Goal: Transaction & Acquisition: Purchase product/service

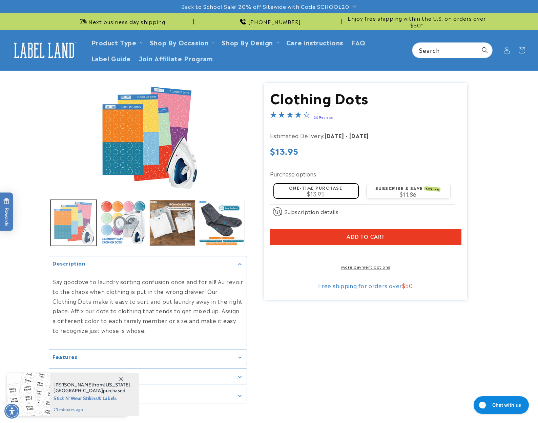
click at [73, 225] on button "Load image 1 in gallery view" at bounding box center [73, 223] width 46 height 46
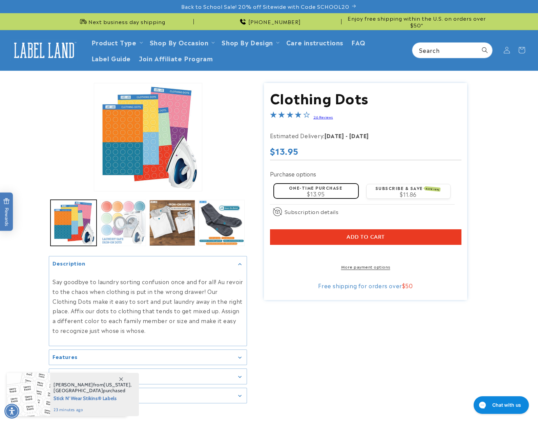
click at [109, 225] on button "Load image 2 in gallery view" at bounding box center [123, 223] width 46 height 46
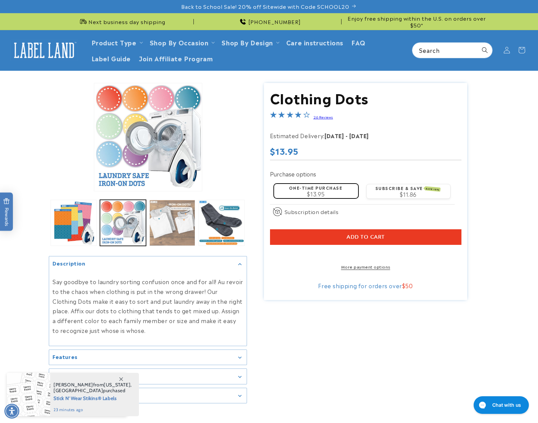
click at [174, 233] on button "Load image 3 in gallery view" at bounding box center [172, 223] width 46 height 46
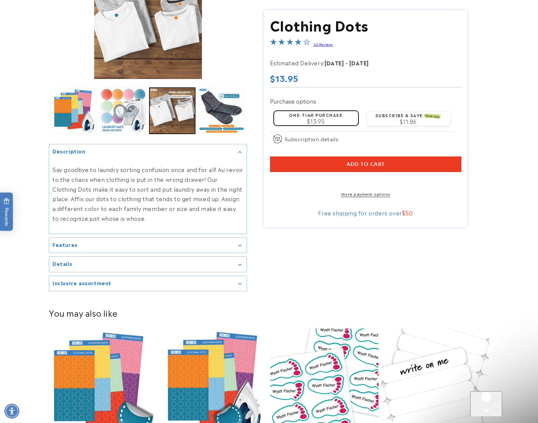
click at [240, 263] on div "Details" at bounding box center [148, 264] width 191 height 5
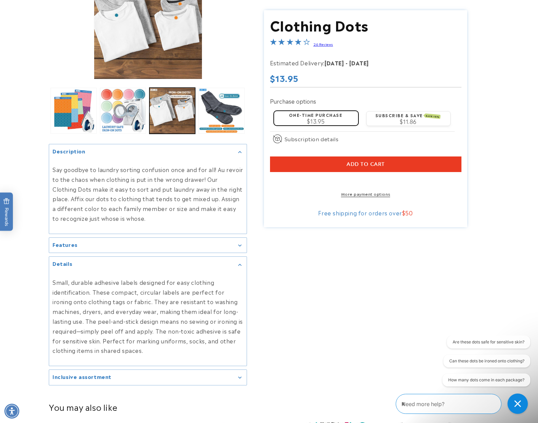
click at [240, 248] on summary "Features" at bounding box center [148, 245] width 198 height 15
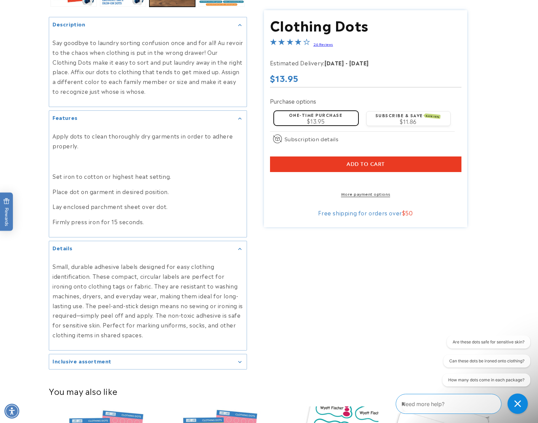
scroll to position [251, 0]
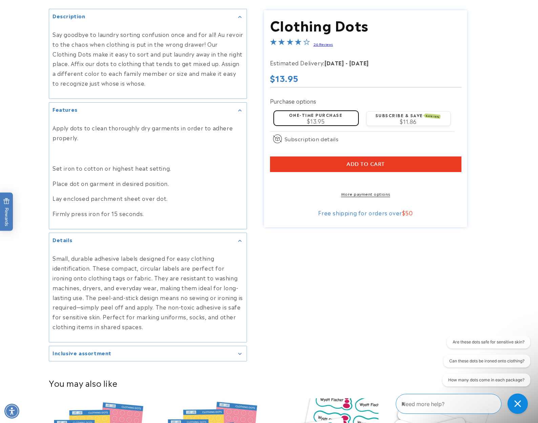
click at [232, 351] on div "Inclusive assortment" at bounding box center [148, 353] width 191 height 5
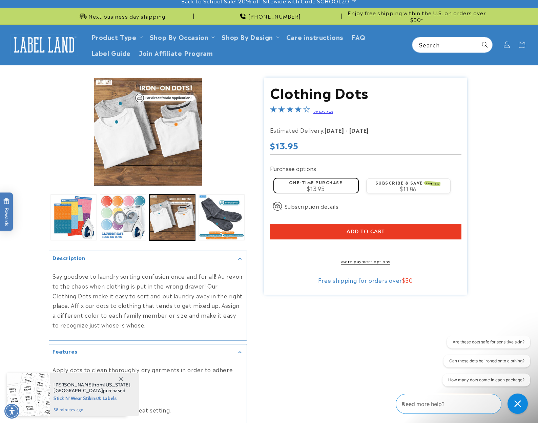
scroll to position [0, 0]
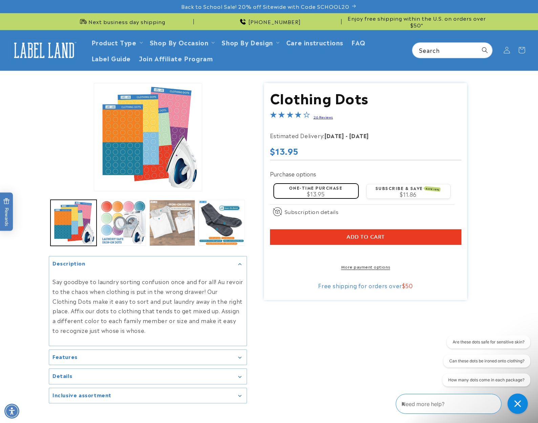
click at [174, 231] on button "Load image 3 in gallery view" at bounding box center [172, 223] width 46 height 46
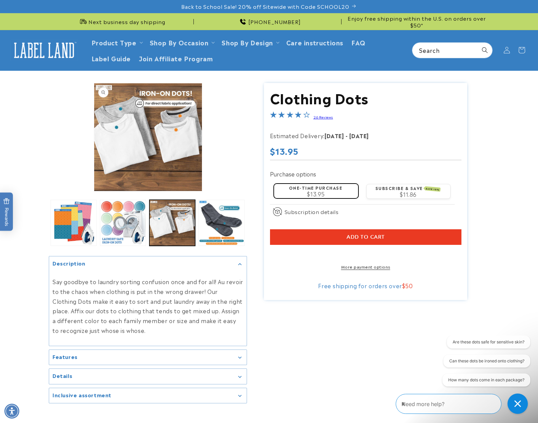
click at [94, 191] on button "Open media 3 in modal" at bounding box center [94, 191] width 0 height 0
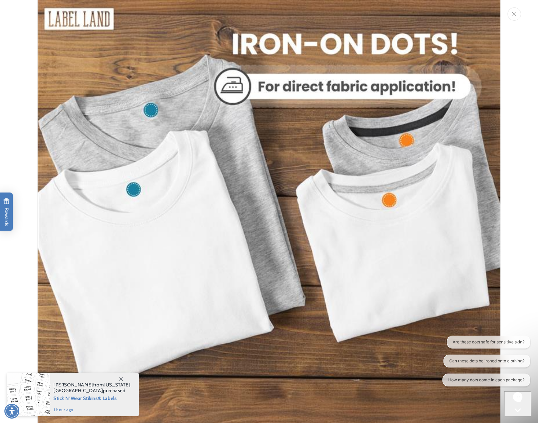
click at [516, 14] on icon "Close" at bounding box center [514, 14] width 5 height 4
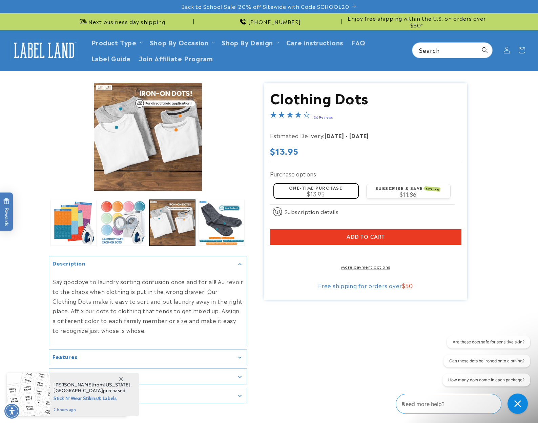
click at [306, 193] on div "$13.95" at bounding box center [316, 193] width 76 height 5
click at [272, 257] on shop-pay-wallet-button at bounding box center [271, 253] width 2 height 8
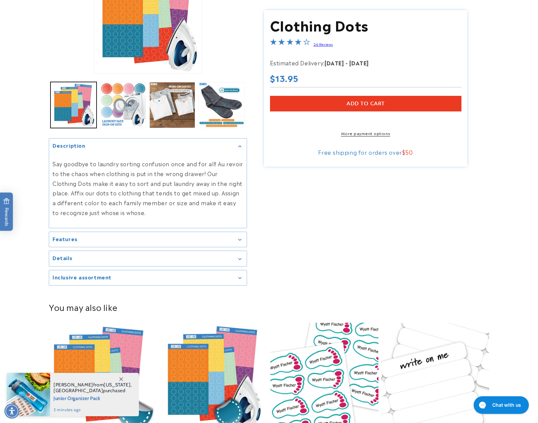
scroll to position [128, 0]
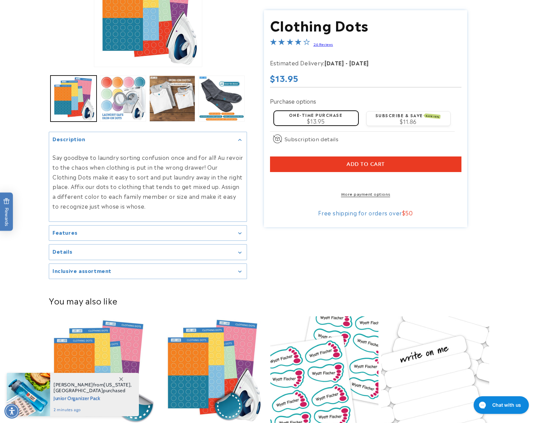
click at [241, 236] on summary "Features" at bounding box center [148, 233] width 198 height 15
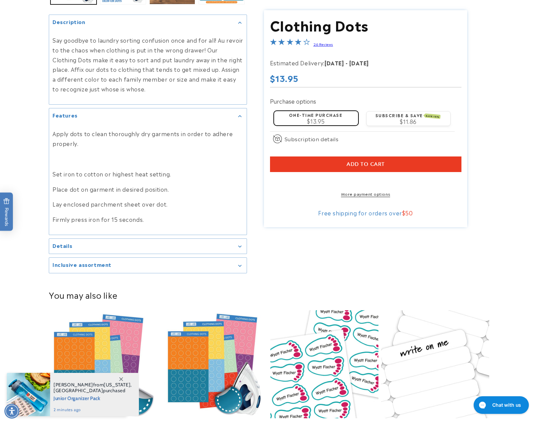
scroll to position [246, 0]
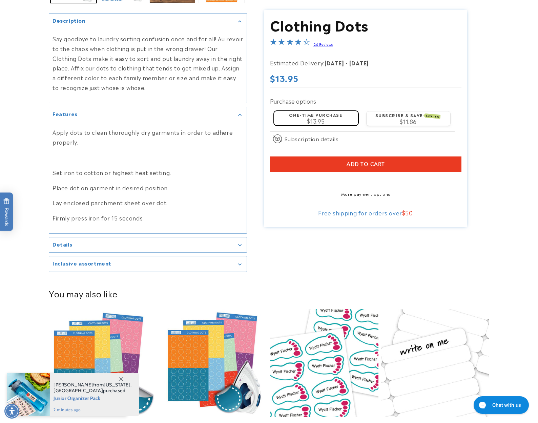
click at [241, 247] on div "Details" at bounding box center [148, 245] width 191 height 5
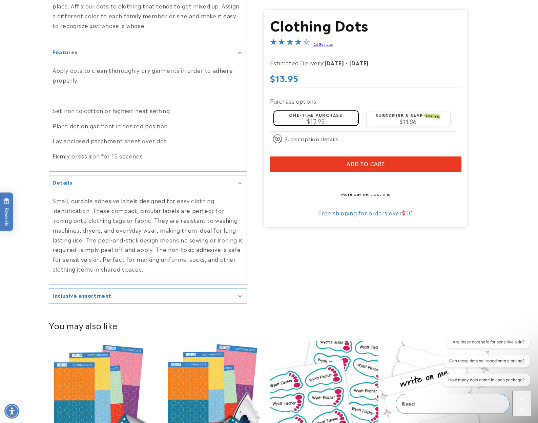
scroll to position [0, 0]
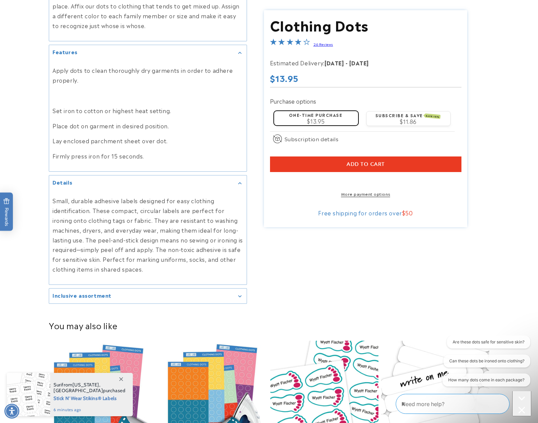
click at [241, 296] on icon "Gallery Viewer" at bounding box center [239, 297] width 3 height 2
